Goal: Task Accomplishment & Management: Manage account settings

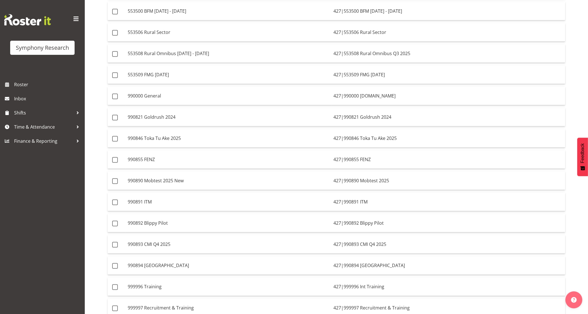
scroll to position [111, 0]
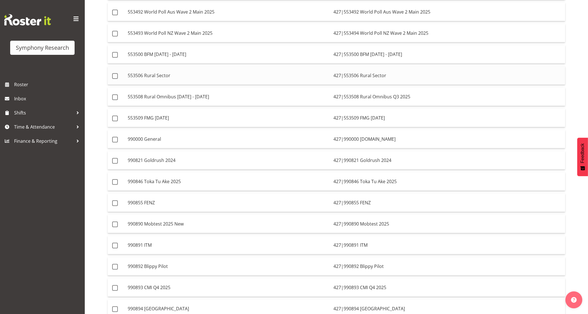
click at [231, 74] on td "553506 Rural Sector" at bounding box center [228, 75] width 206 height 18
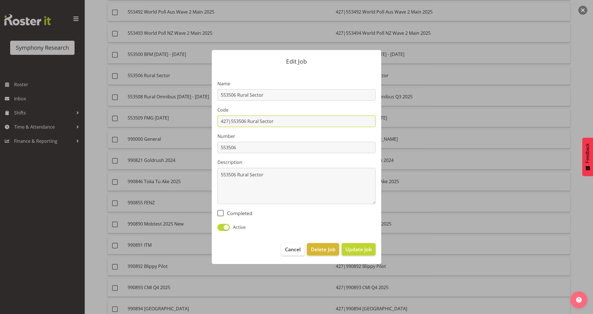
drag, startPoint x: 232, startPoint y: 122, endPoint x: 210, endPoint y: 122, distance: 22.9
click at [210, 122] on div "Edit Job Name 553506 Rural Sector Code 427|553506 Rural Sector Number 553506 De…" at bounding box center [296, 157] width 181 height 242
click at [255, 120] on input "427|553506 Rural Sector" at bounding box center [296, 121] width 158 height 11
click at [317, 124] on input "427|553506 Rural Sector" at bounding box center [296, 121] width 158 height 11
click at [293, 250] on span "Cancel" at bounding box center [293, 248] width 16 height 7
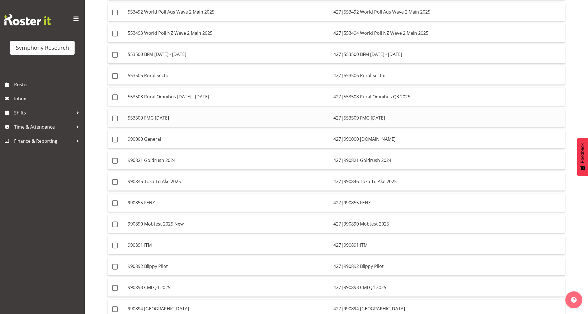
click at [219, 112] on td "553509 FMG [DATE]" at bounding box center [228, 118] width 206 height 18
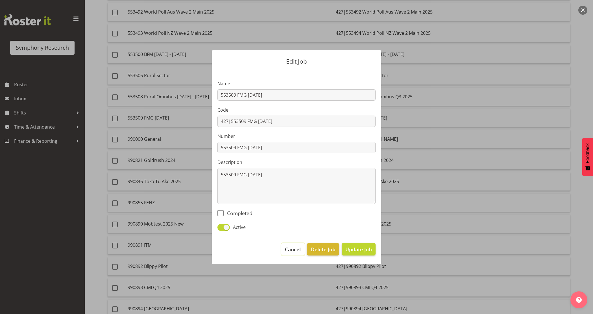
click at [297, 248] on span "Cancel" at bounding box center [293, 248] width 16 height 7
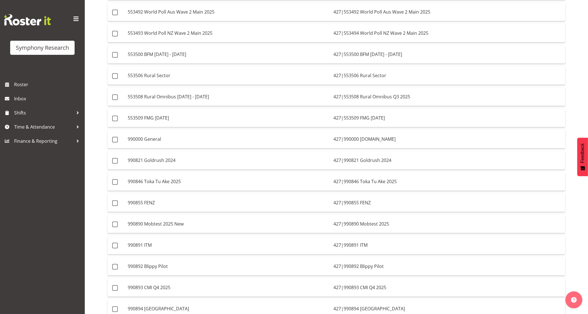
scroll to position [0, 0]
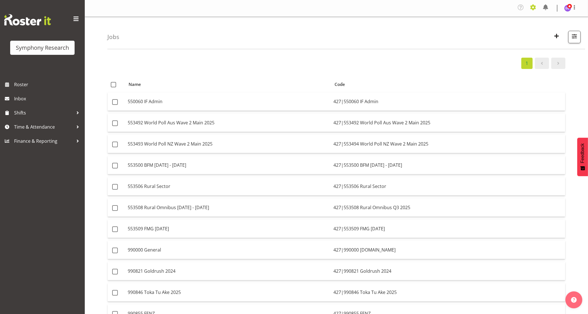
click at [534, 10] on span at bounding box center [532, 7] width 9 height 9
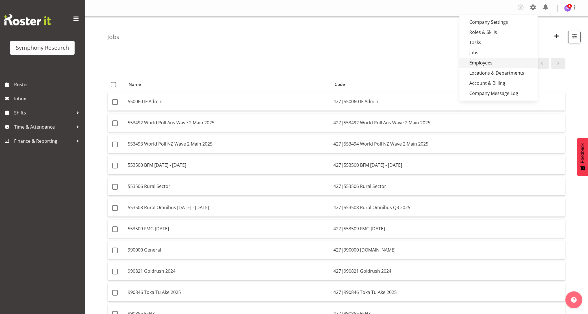
click at [500, 64] on link "Employees" at bounding box center [498, 63] width 78 height 10
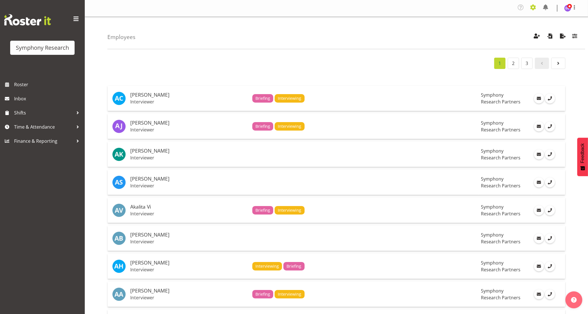
click at [535, 4] on span at bounding box center [532, 7] width 9 height 9
